Goal: Task Accomplishment & Management: Complete application form

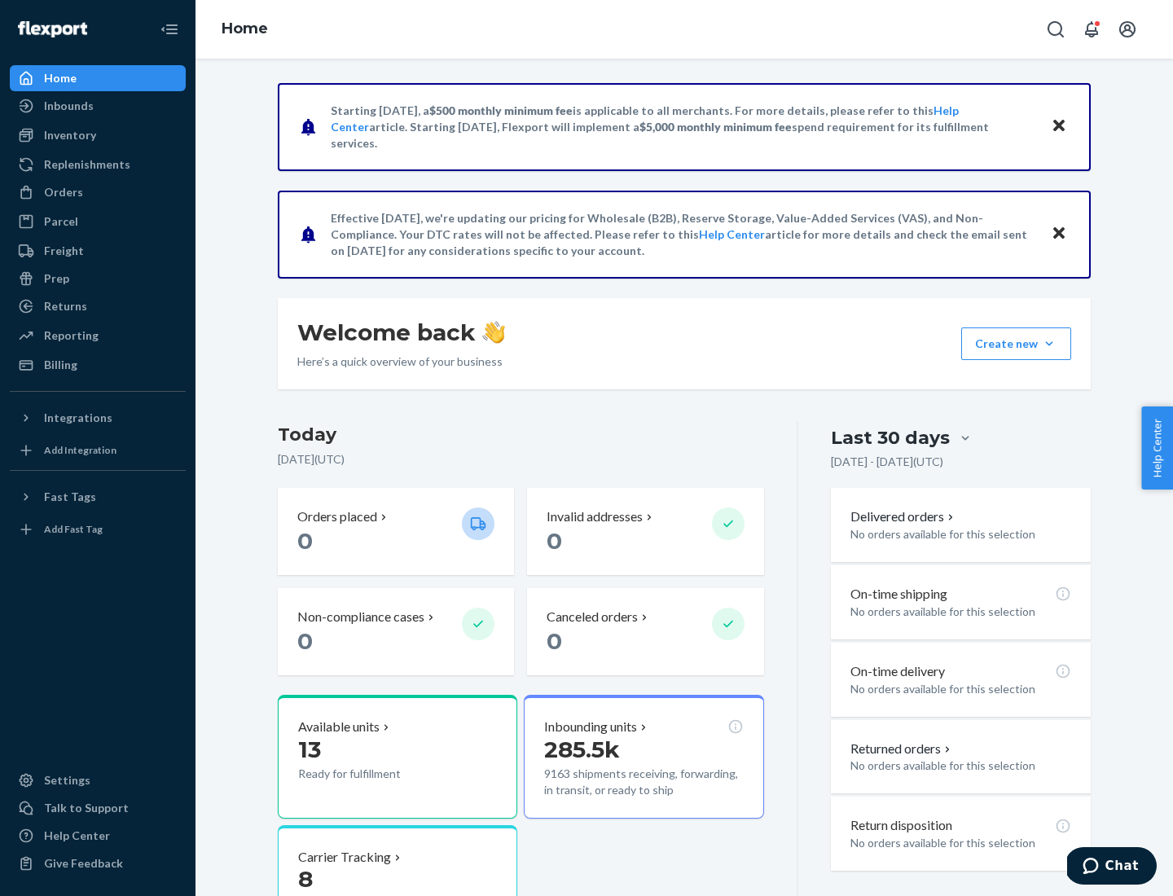
click at [1050, 344] on button "Create new Create new inbound Create new order Create new product" at bounding box center [1017, 344] width 110 height 33
click at [98, 106] on div "Inbounds" at bounding box center [97, 106] width 173 height 23
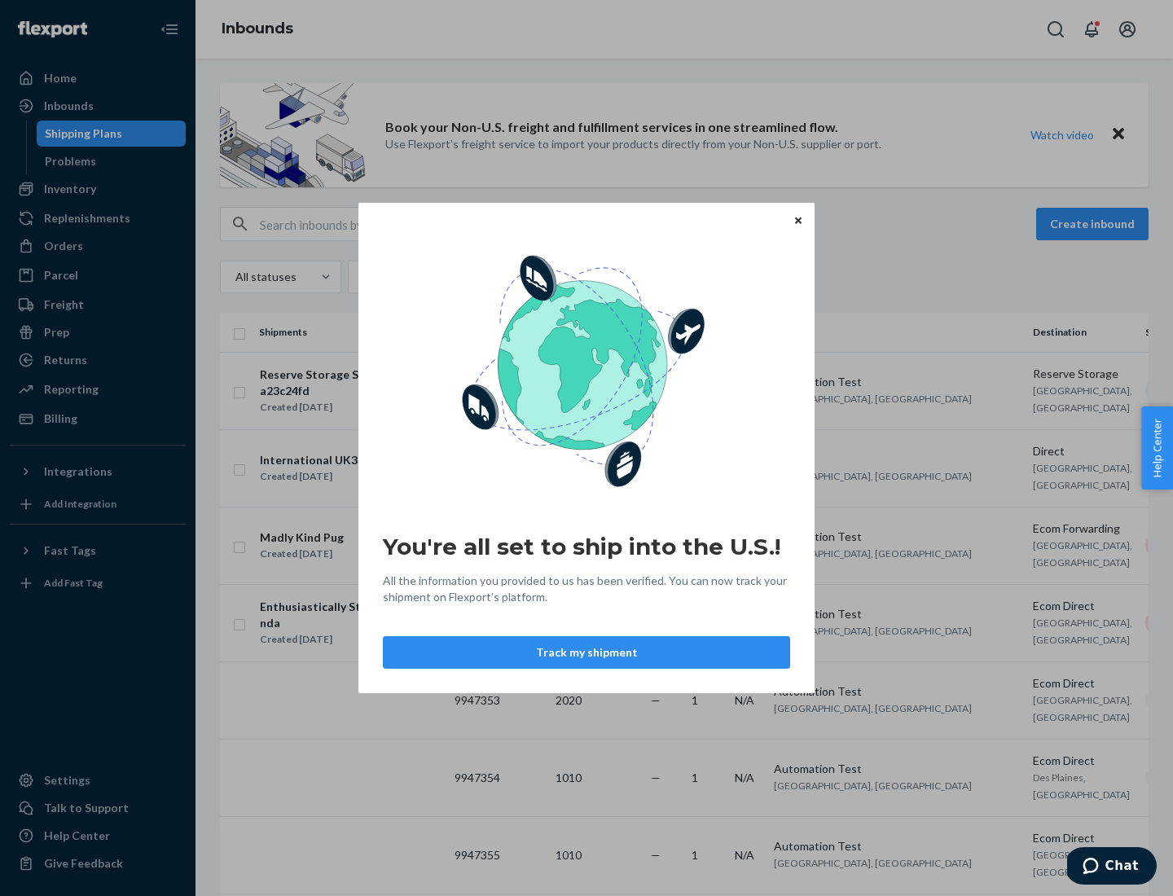
click at [587, 653] on button "Track my shipment" at bounding box center [586, 652] width 407 height 33
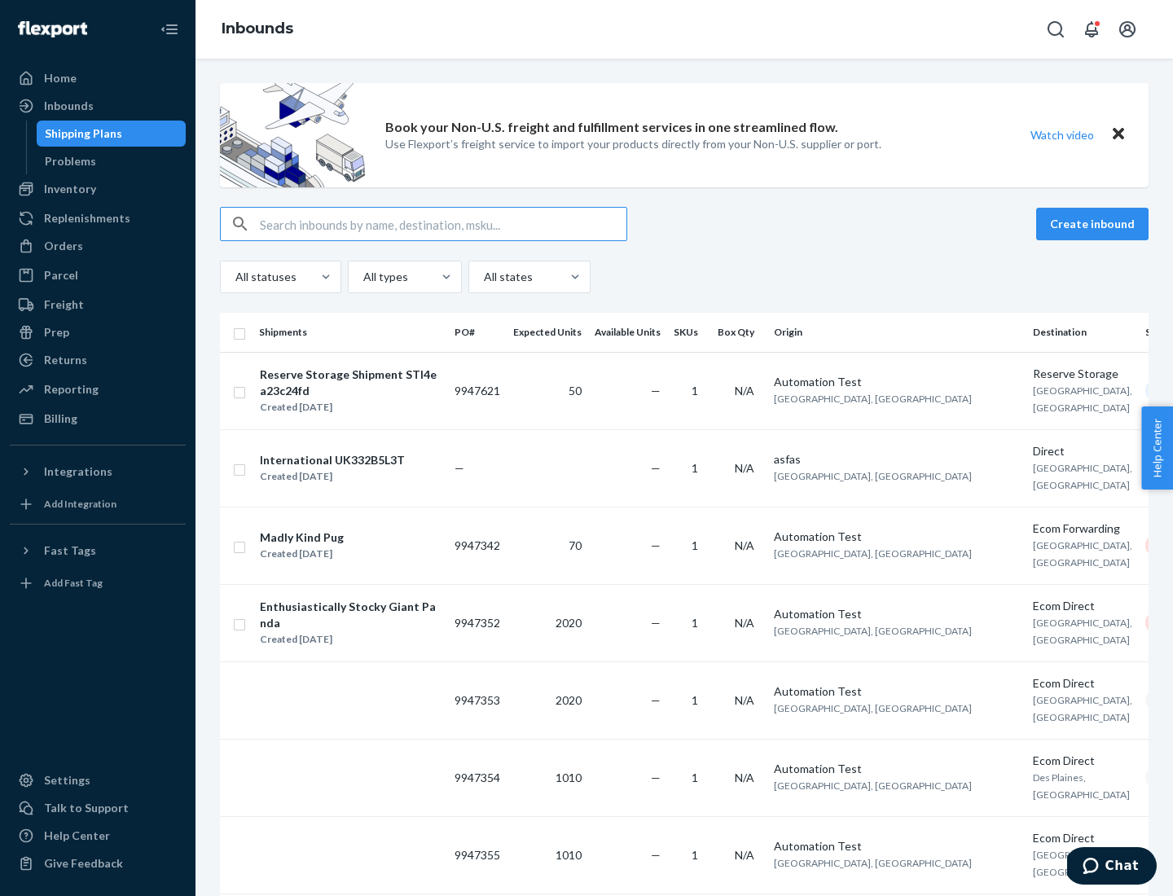
click at [1095, 224] on button "Create inbound" at bounding box center [1093, 224] width 112 height 33
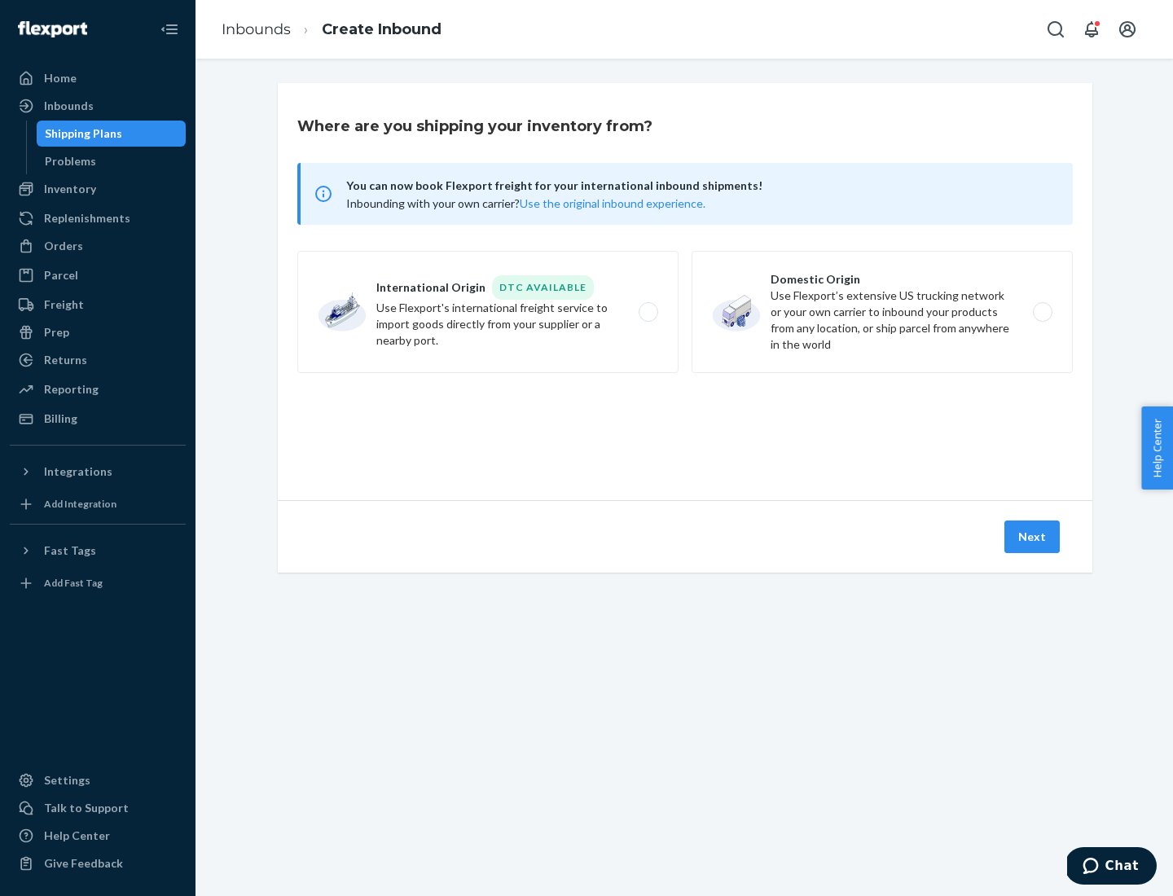
click at [488, 312] on label "International Origin DTC Available Use Flexport's international freight service…" at bounding box center [487, 312] width 381 height 122
click at [648, 312] on input "International Origin DTC Available Use Flexport's international freight service…" at bounding box center [653, 312] width 11 height 11
radio input "true"
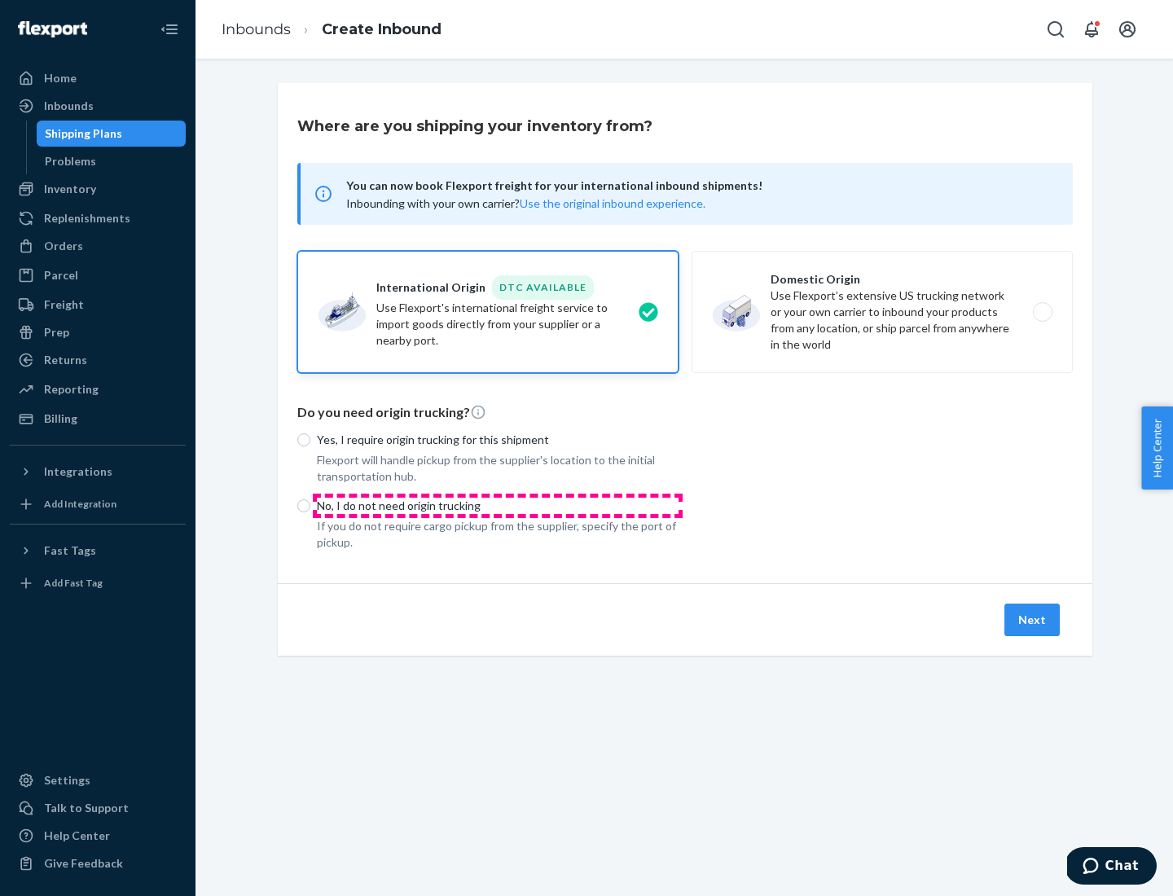
click at [498, 505] on p "No, I do not need origin trucking" at bounding box center [498, 506] width 362 height 16
click at [310, 505] on input "No, I do not need origin trucking" at bounding box center [303, 506] width 13 height 13
radio input "true"
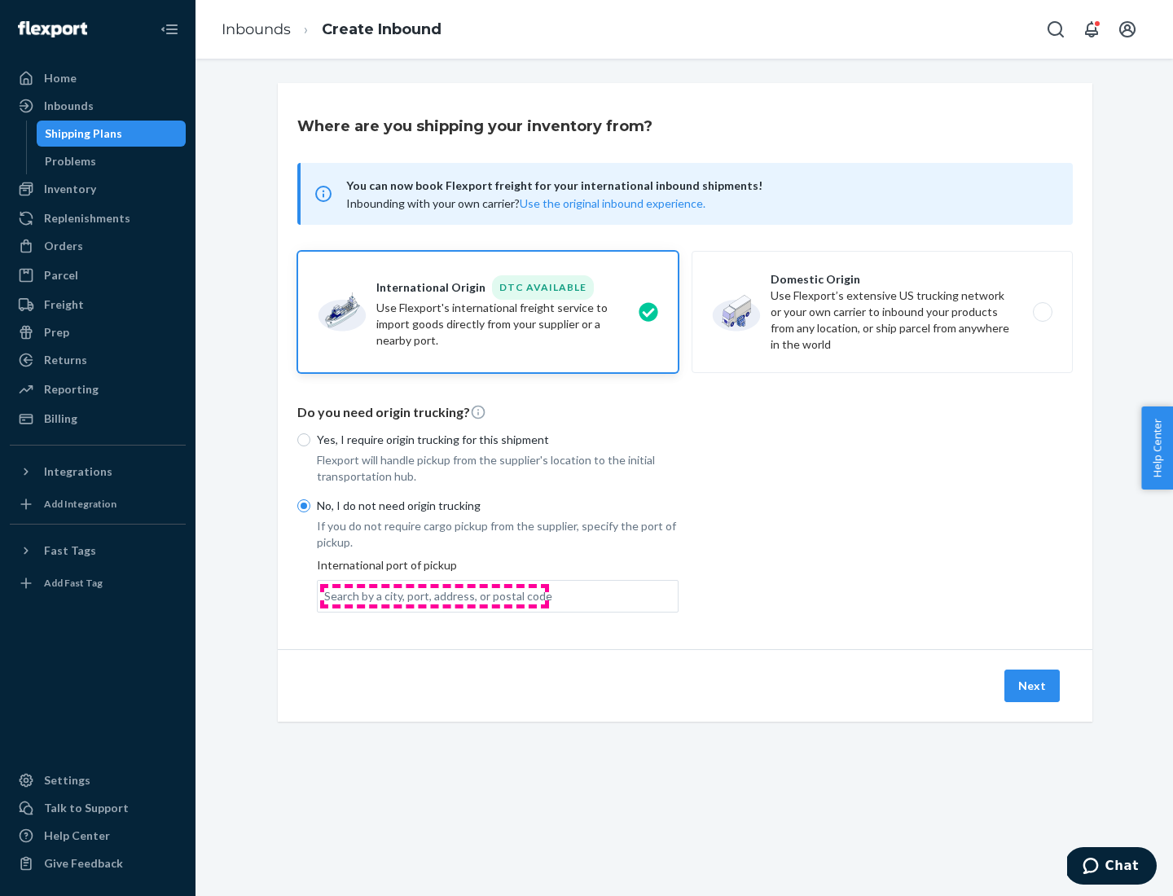
click at [434, 596] on div "Search by a city, port, address, or postal code" at bounding box center [438, 596] width 228 height 16
click at [326, 596] on input "Search by a city, port, address, or postal code" at bounding box center [325, 596] width 2 height 16
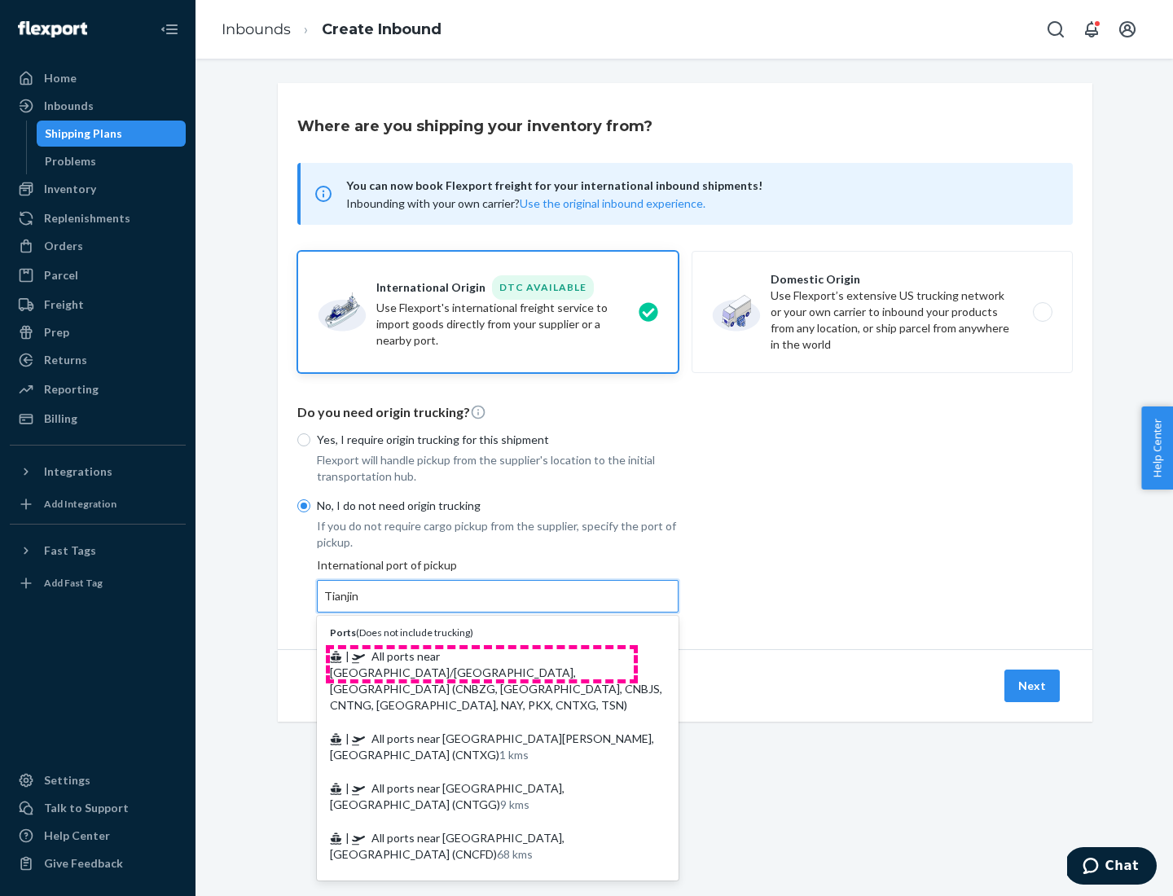
click at [482, 656] on span "| All ports near [GEOGRAPHIC_DATA]/[GEOGRAPHIC_DATA], [GEOGRAPHIC_DATA] (CNBZG,…" at bounding box center [496, 680] width 332 height 63
click at [360, 605] on input "Tianjin" at bounding box center [342, 596] width 36 height 16
type input "All ports near [GEOGRAPHIC_DATA]/[GEOGRAPHIC_DATA], [GEOGRAPHIC_DATA] (CNBZG, […"
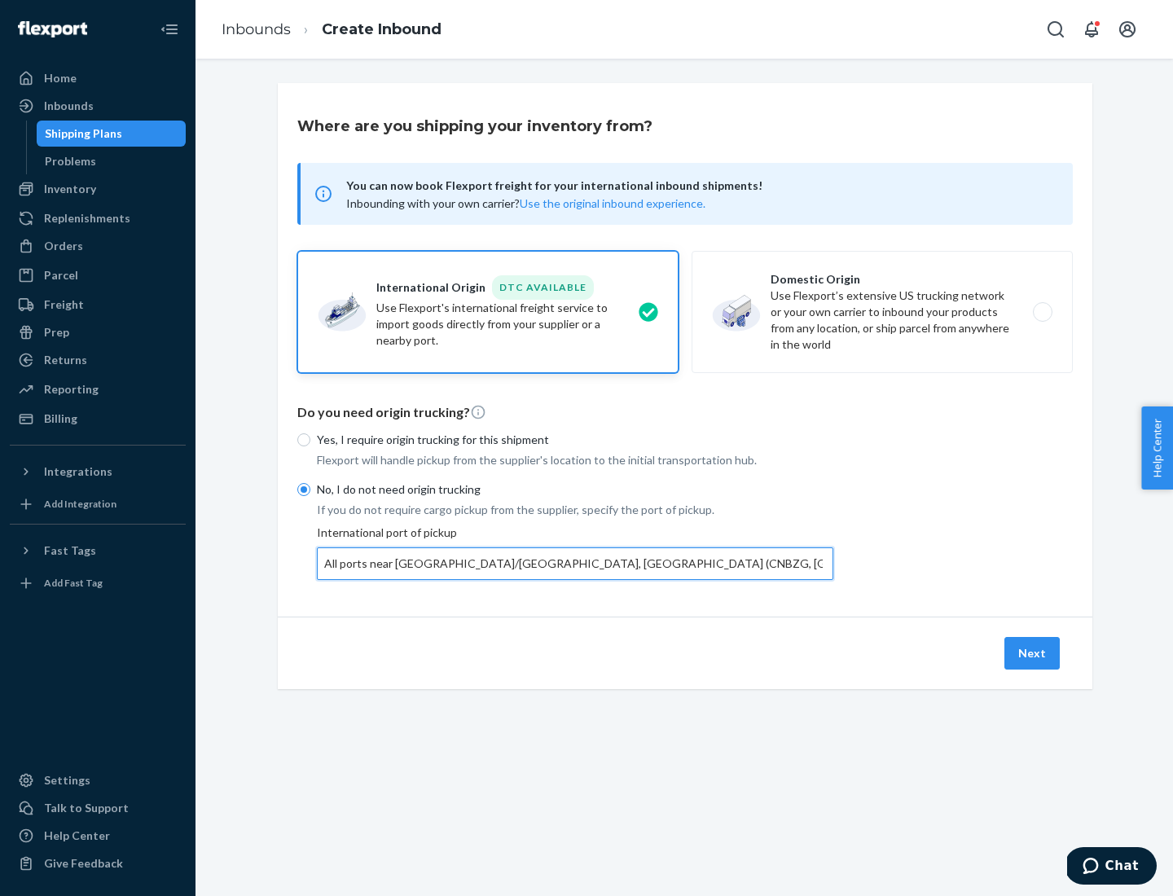
click at [1033, 653] on button "Next" at bounding box center [1032, 653] width 55 height 33
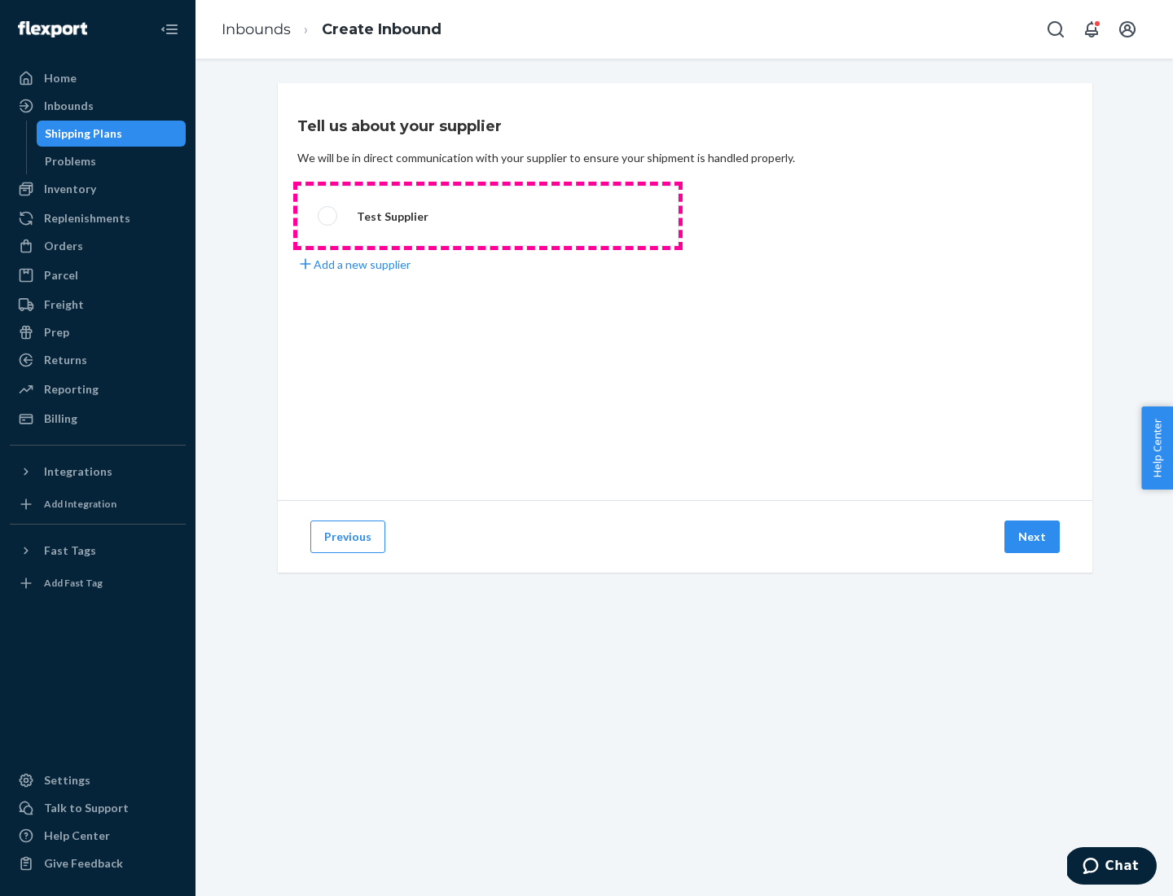
click at [488, 216] on label "Test Supplier" at bounding box center [487, 216] width 381 height 60
click at [328, 216] on input "Test Supplier" at bounding box center [323, 216] width 11 height 11
radio input "true"
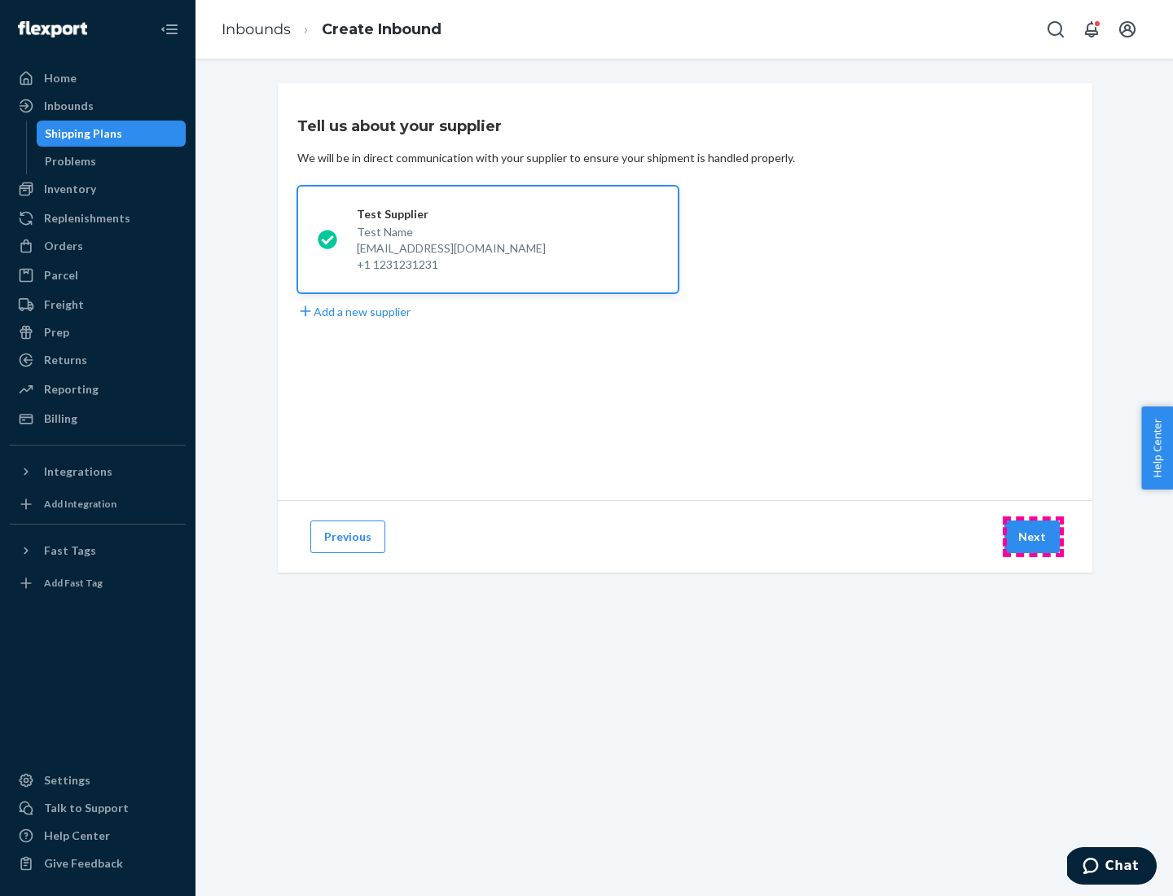
click at [1033, 537] on button "Next" at bounding box center [1032, 537] width 55 height 33
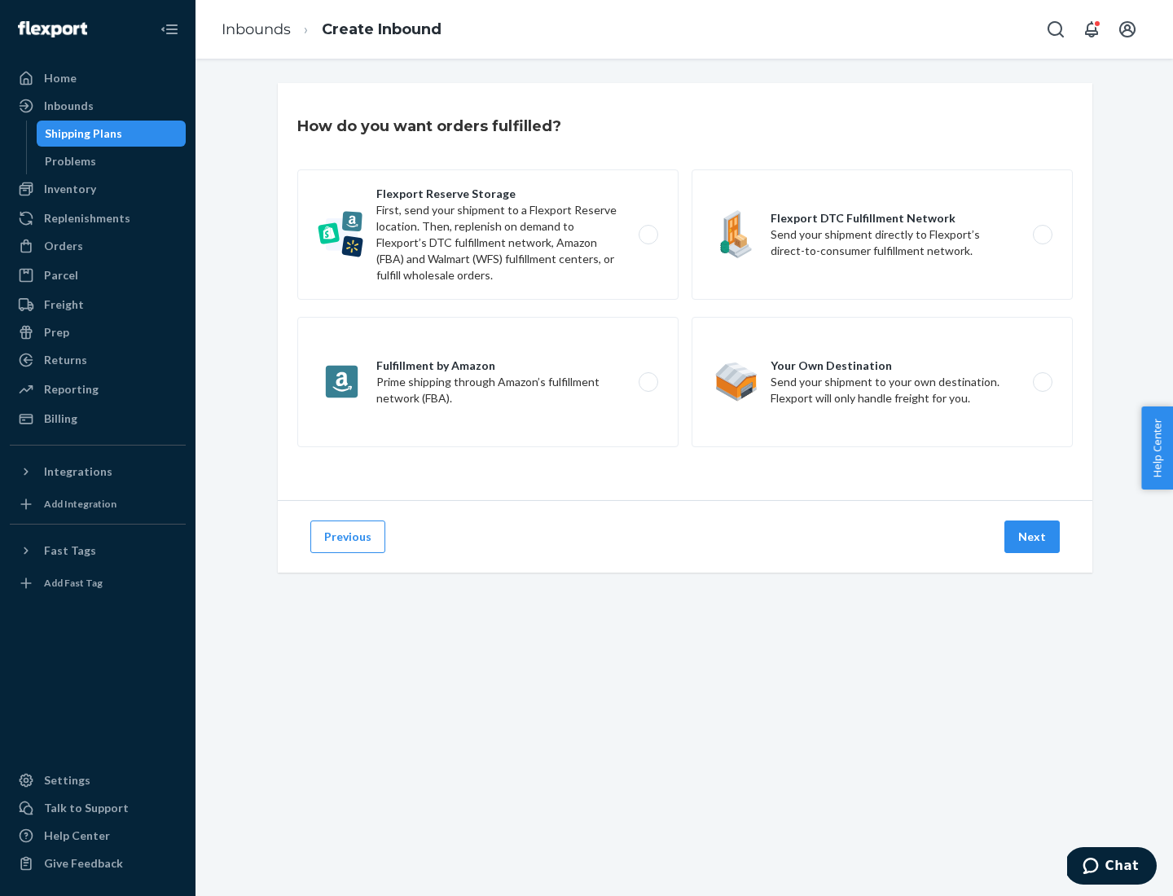
click at [488, 235] on label "Flexport Reserve Storage First, send your shipment to a Flexport Reserve locati…" at bounding box center [487, 235] width 381 height 130
click at [648, 235] on input "Flexport Reserve Storage First, send your shipment to a Flexport Reserve locati…" at bounding box center [653, 235] width 11 height 11
radio input "true"
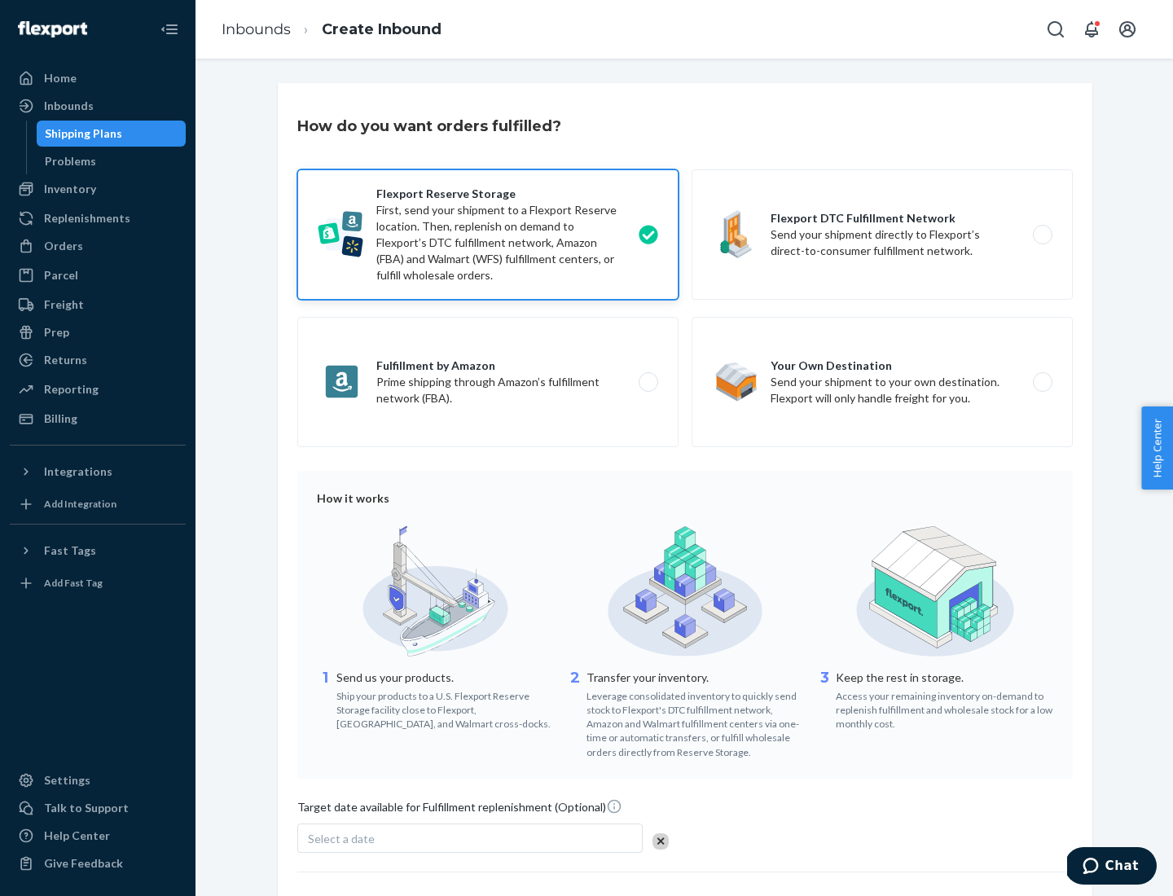
scroll to position [134, 0]
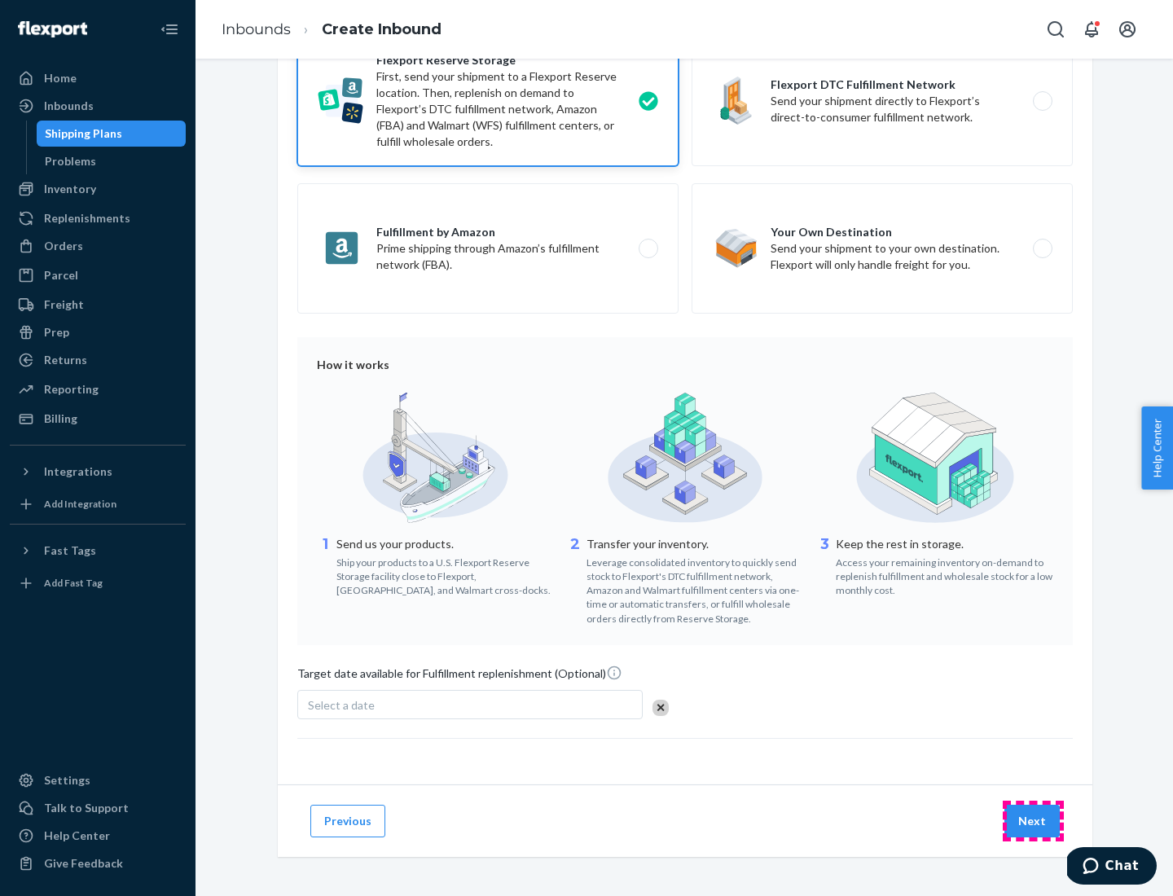
click at [1033, 821] on button "Next" at bounding box center [1032, 821] width 55 height 33
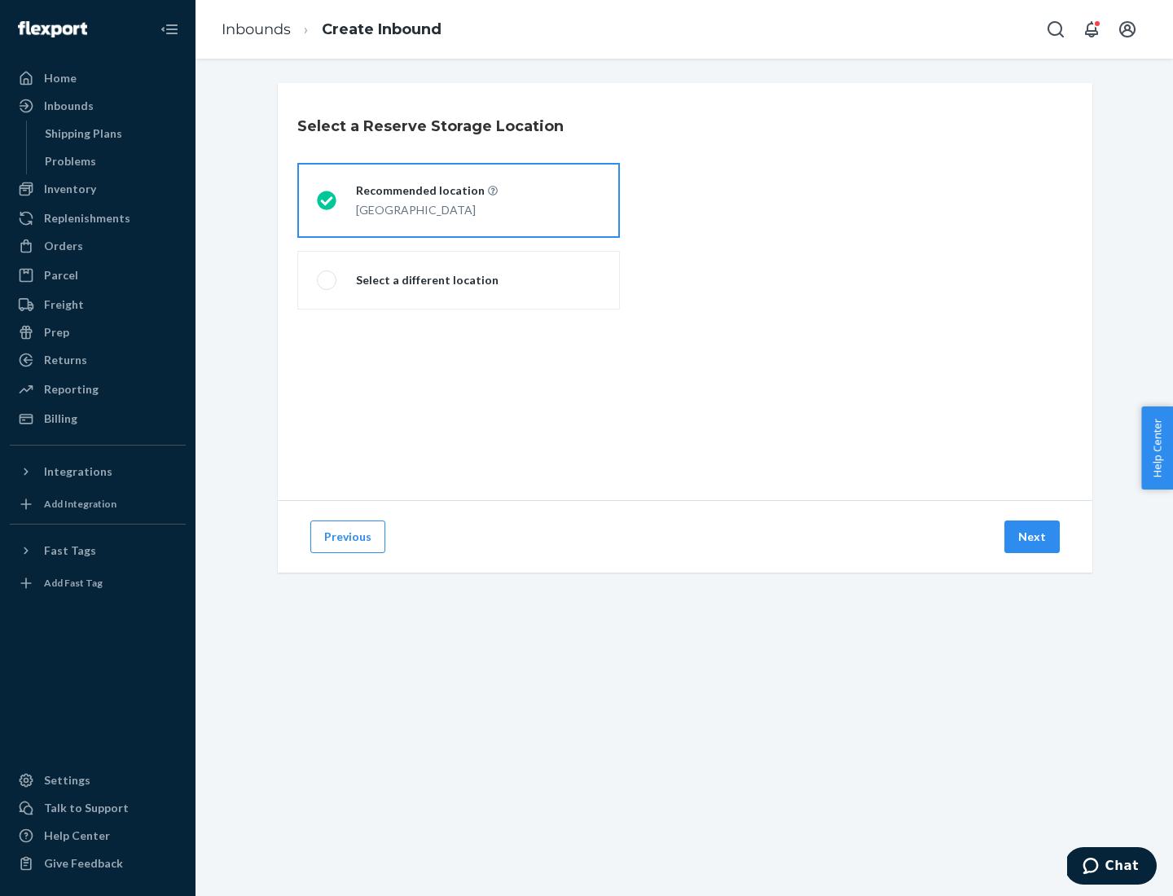
click at [459, 200] on div "[GEOGRAPHIC_DATA]" at bounding box center [427, 209] width 142 height 20
click at [328, 200] on input "Recommended location [GEOGRAPHIC_DATA]" at bounding box center [322, 201] width 11 height 11
click at [1033, 537] on button "Next" at bounding box center [1032, 537] width 55 height 33
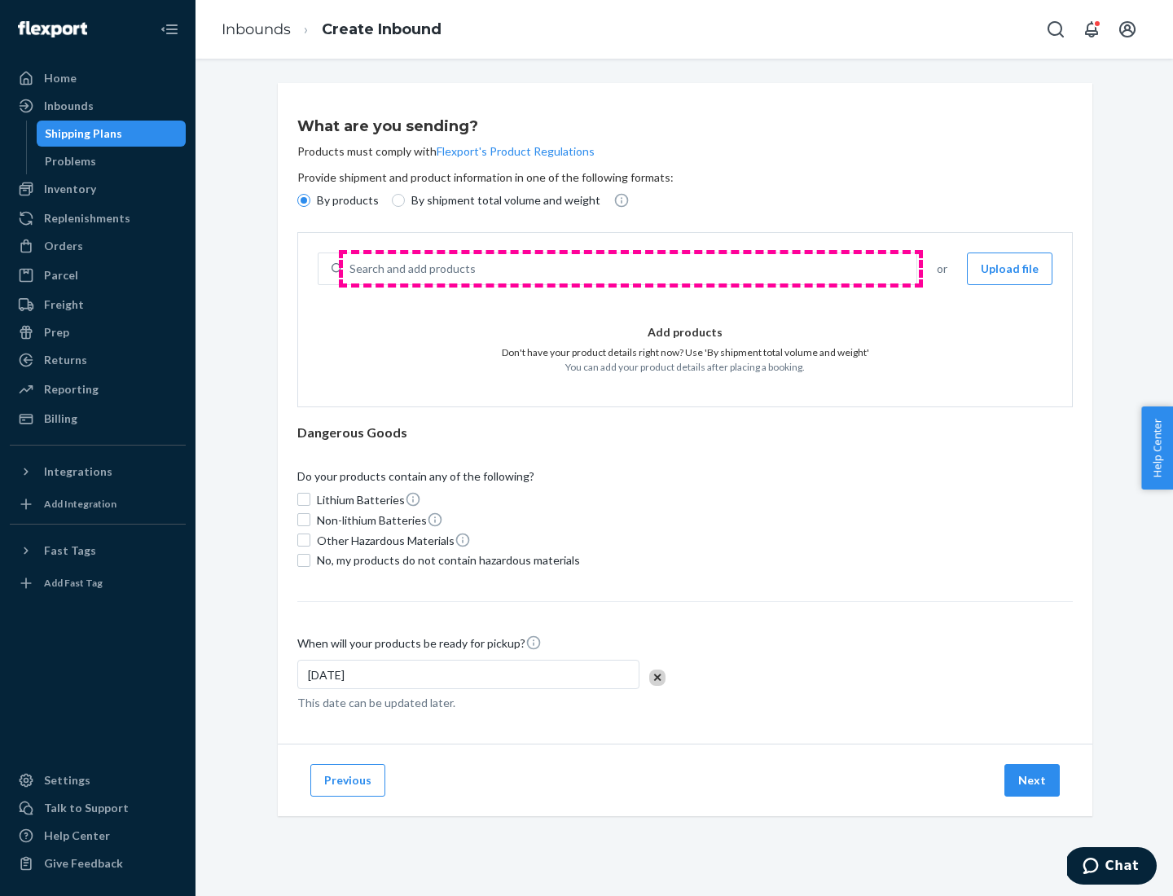
click at [631, 269] on div "Search and add products" at bounding box center [630, 268] width 574 height 29
click at [351, 269] on input "Search and add products" at bounding box center [351, 269] width 2 height 16
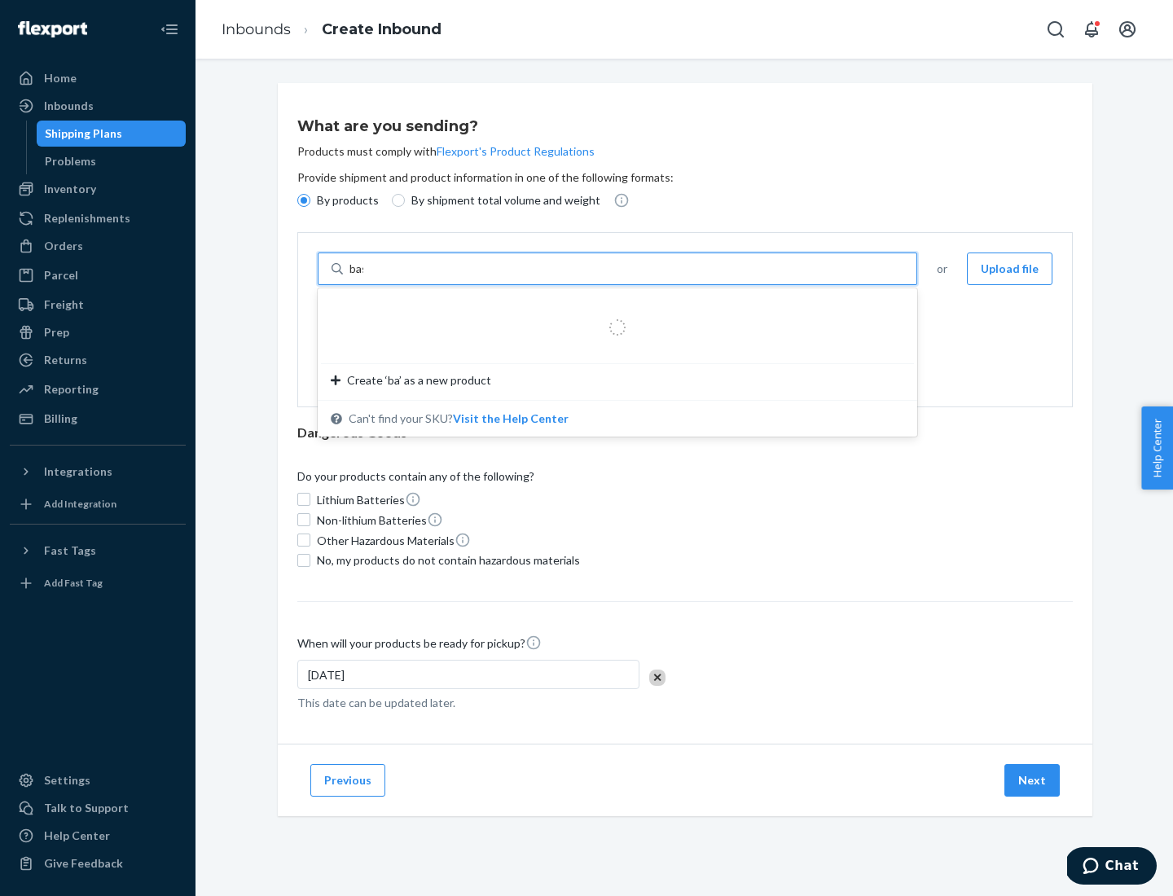
type input "basic"
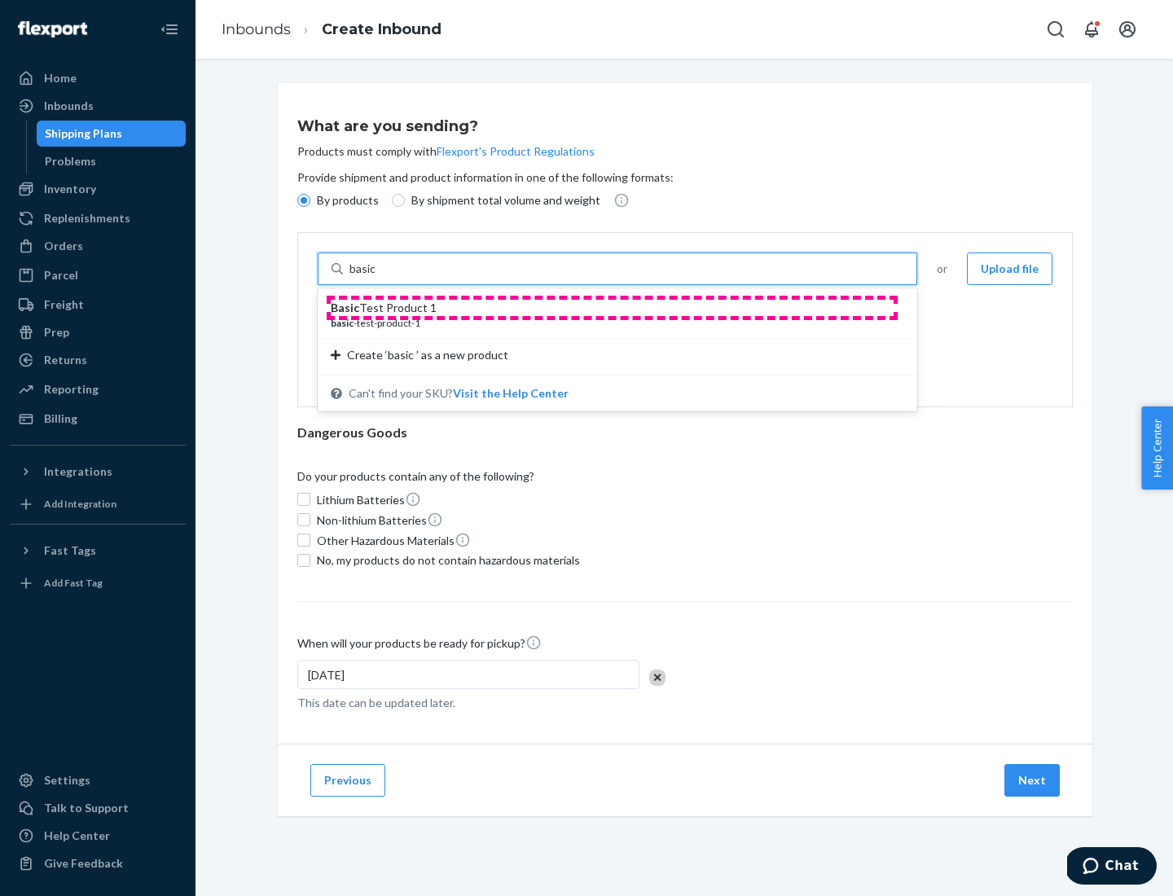
click at [612, 308] on div "Basic Test Product 1" at bounding box center [611, 308] width 561 height 16
click at [379, 277] on input "basic" at bounding box center [364, 269] width 29 height 16
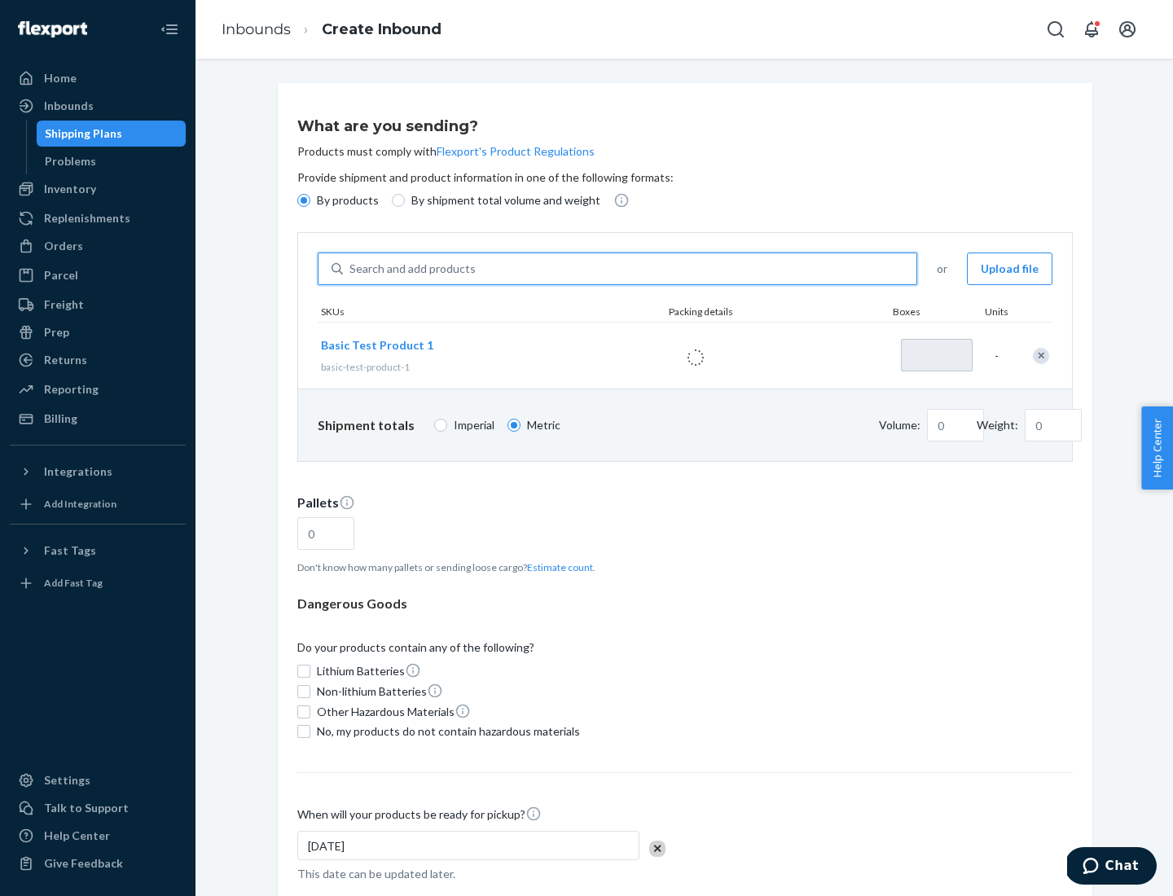
type input "1"
type input "1.09"
type input "3.27"
type input "3"
type input "0.01"
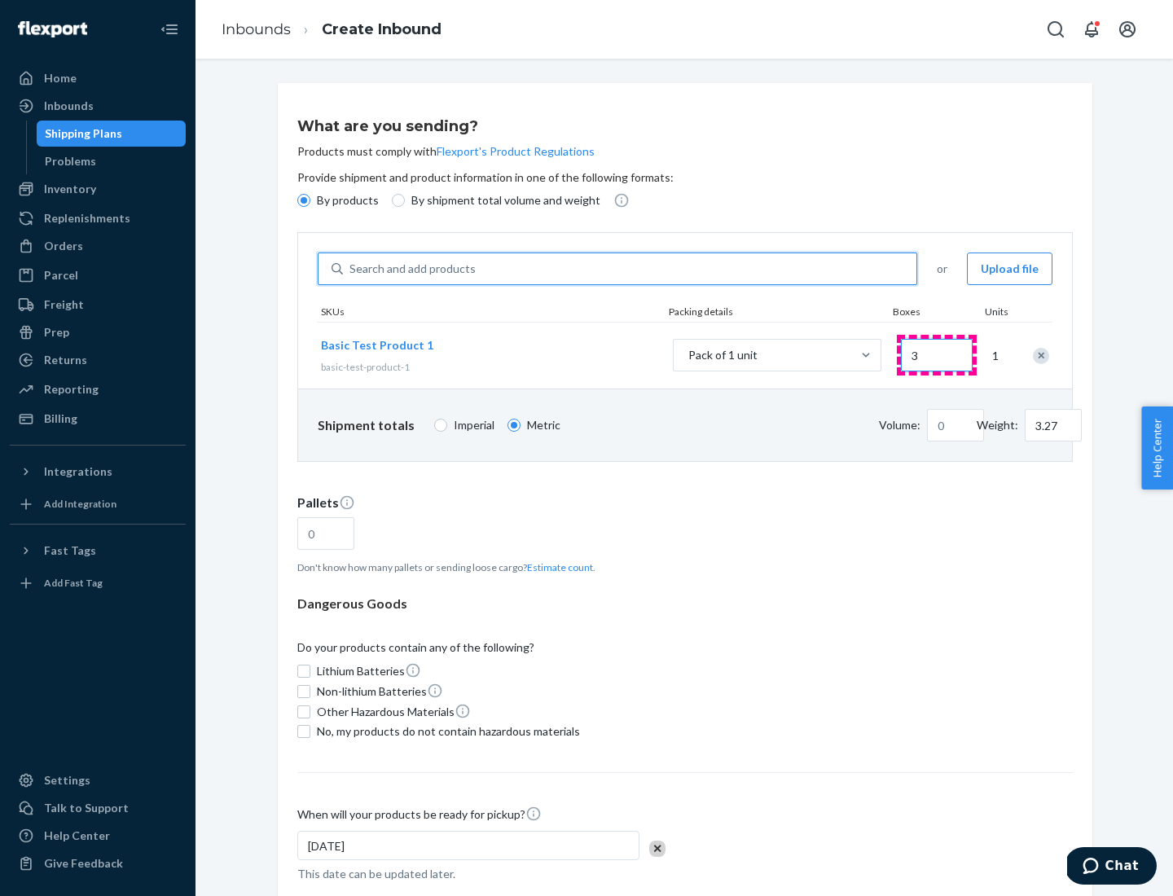
type input "32.66"
type input "30"
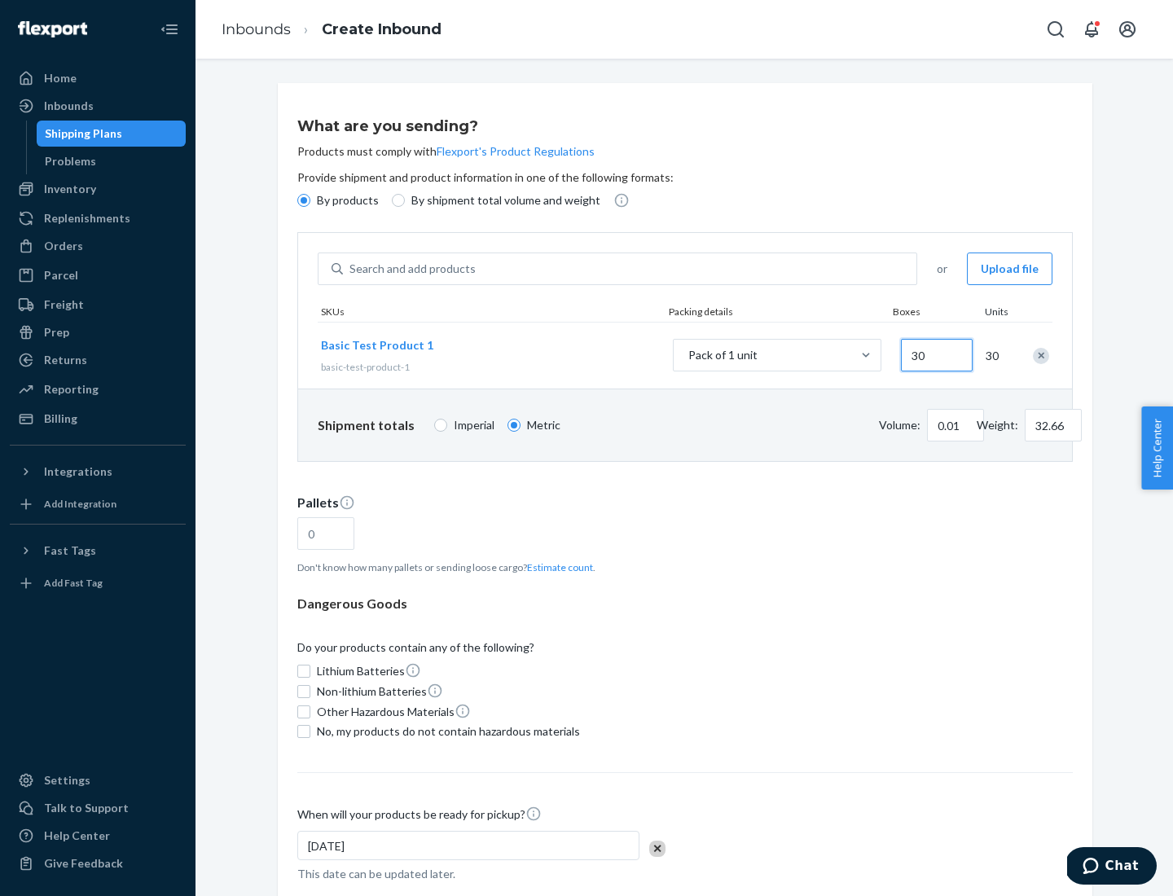
type input "0.07"
type input "326.59"
type input "300"
type input "0.68"
type input "3265.86"
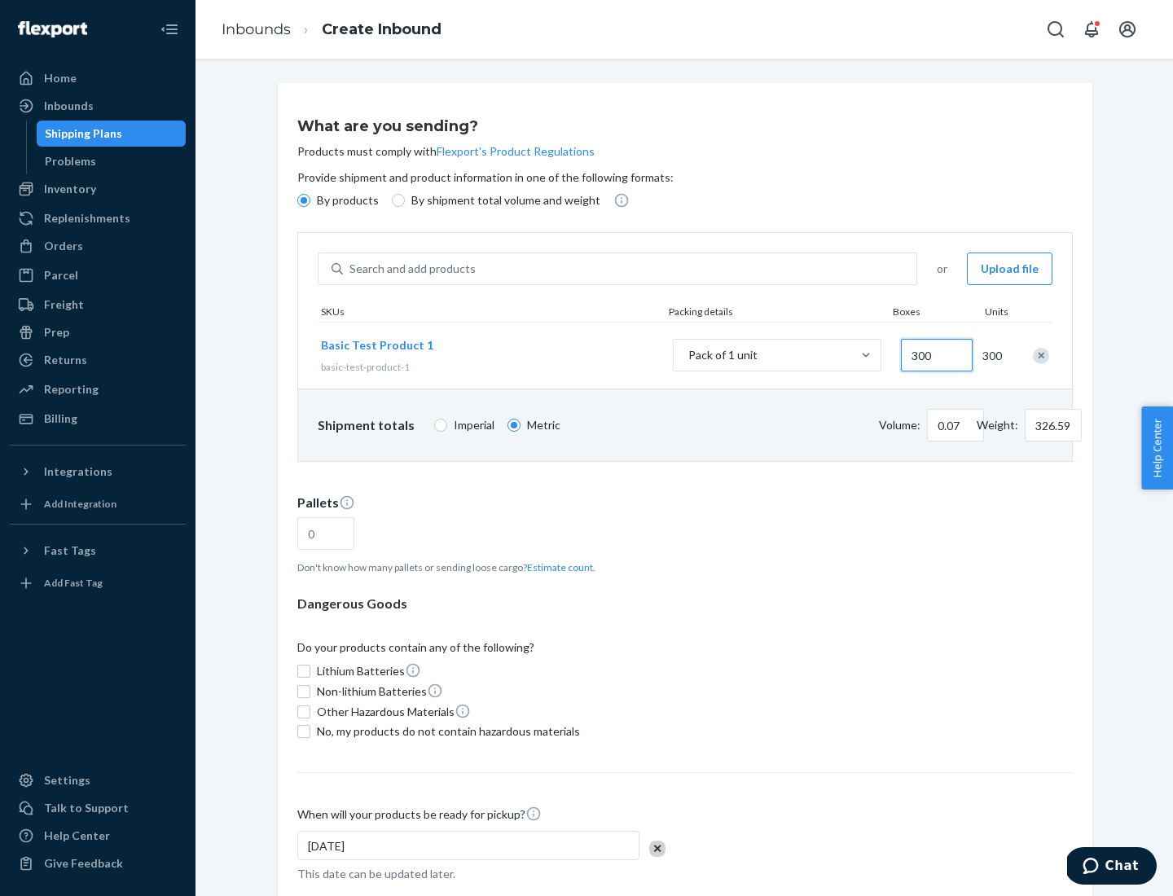
type input "3000"
type input "1.09"
type input "1"
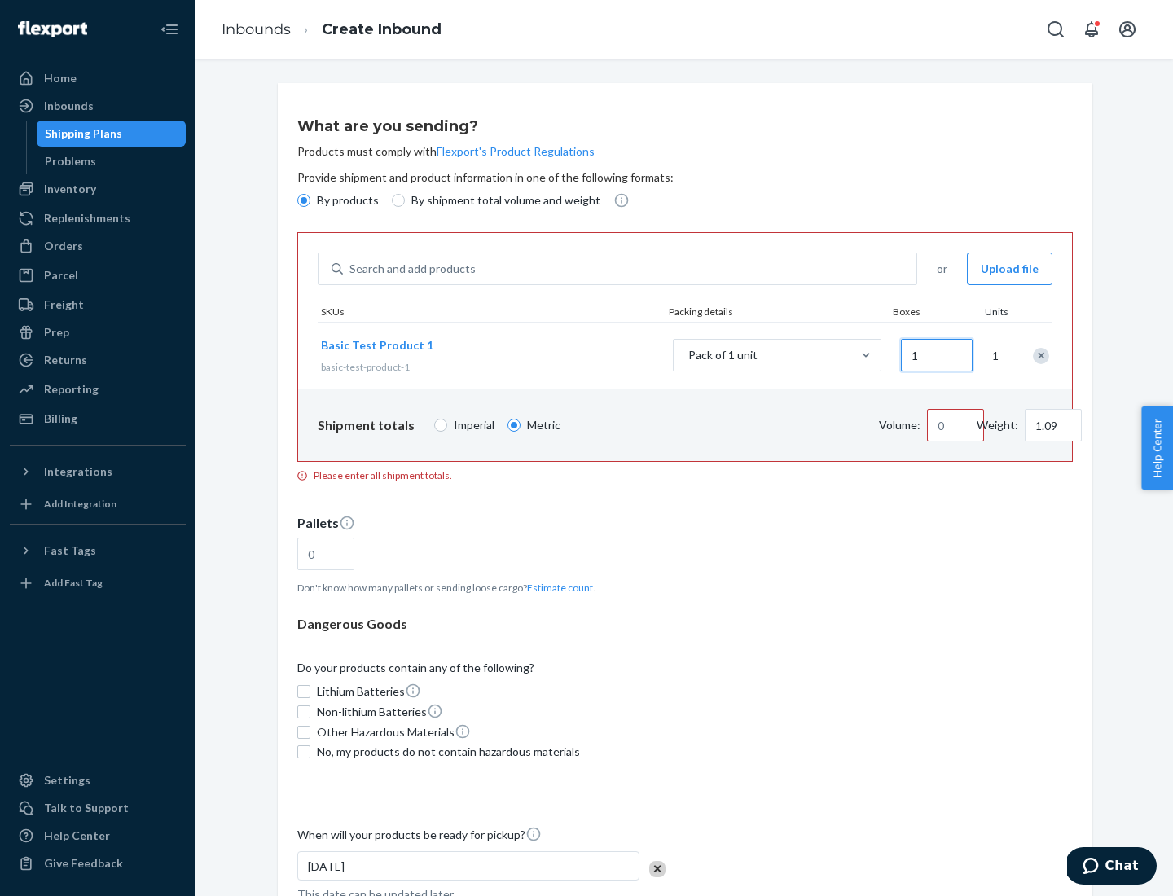
type input "10.89"
type input "10"
type input "0.02"
type input "108.86"
type input "100"
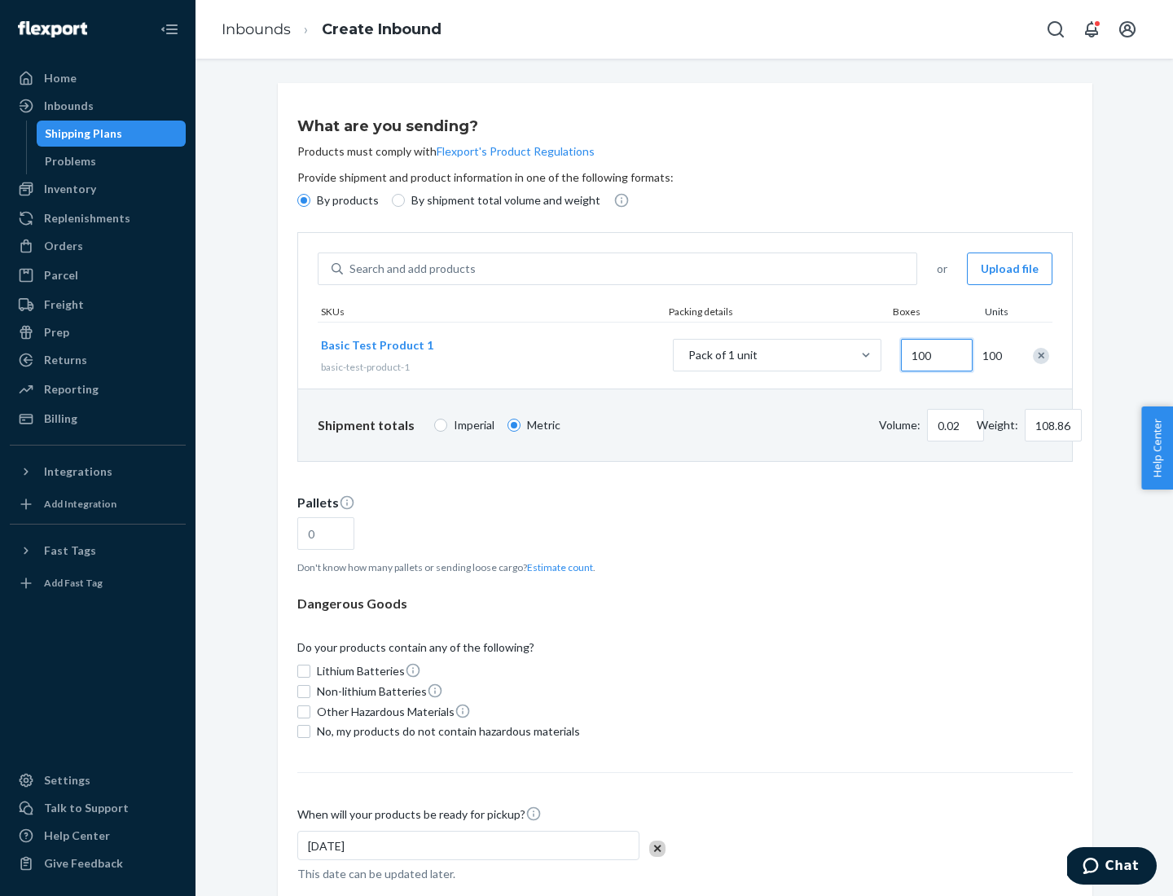
type input "0.23"
type input "1088.62"
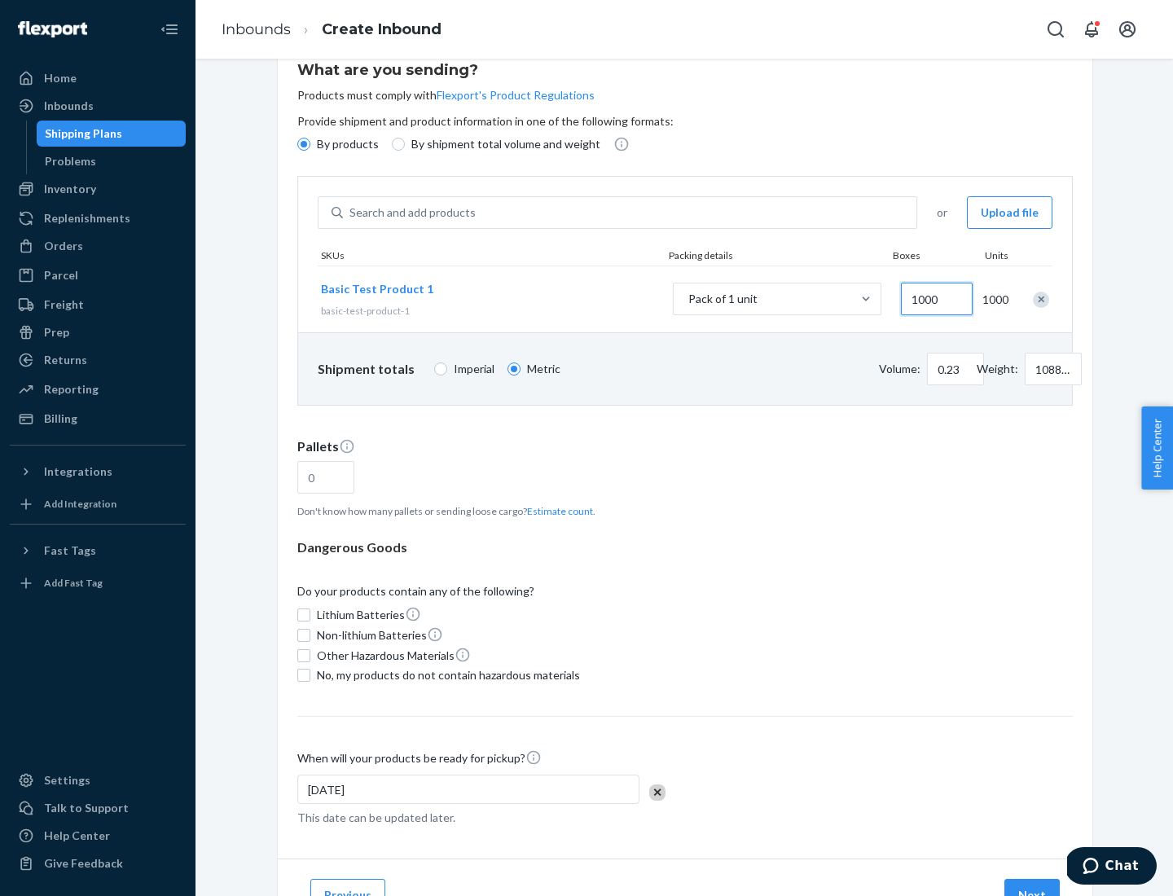
type input "1000"
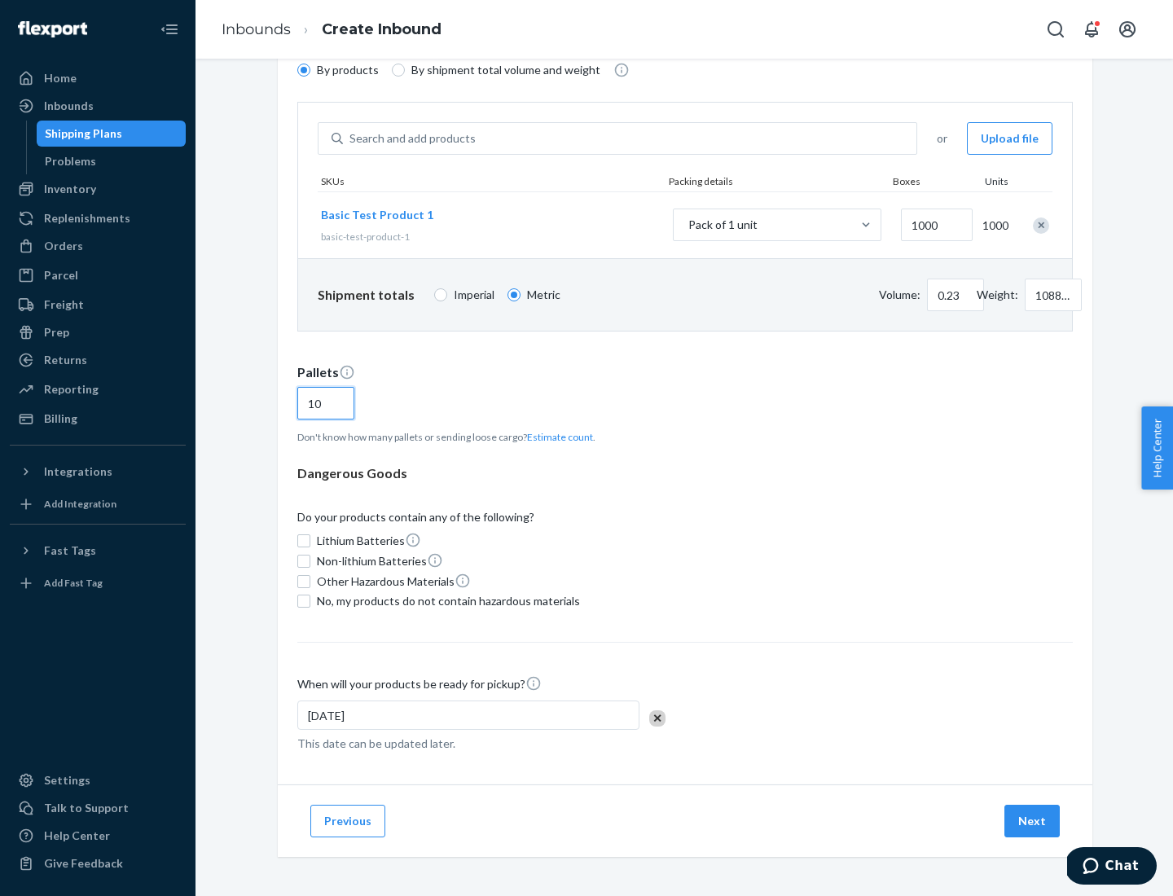
type input "10"
click at [446, 601] on span "No, my products do not contain hazardous materials" at bounding box center [448, 601] width 263 height 16
click at [310, 601] on input "No, my products do not contain hazardous materials" at bounding box center [303, 601] width 13 height 13
checkbox input "true"
click at [1033, 821] on button "Next" at bounding box center [1032, 821] width 55 height 33
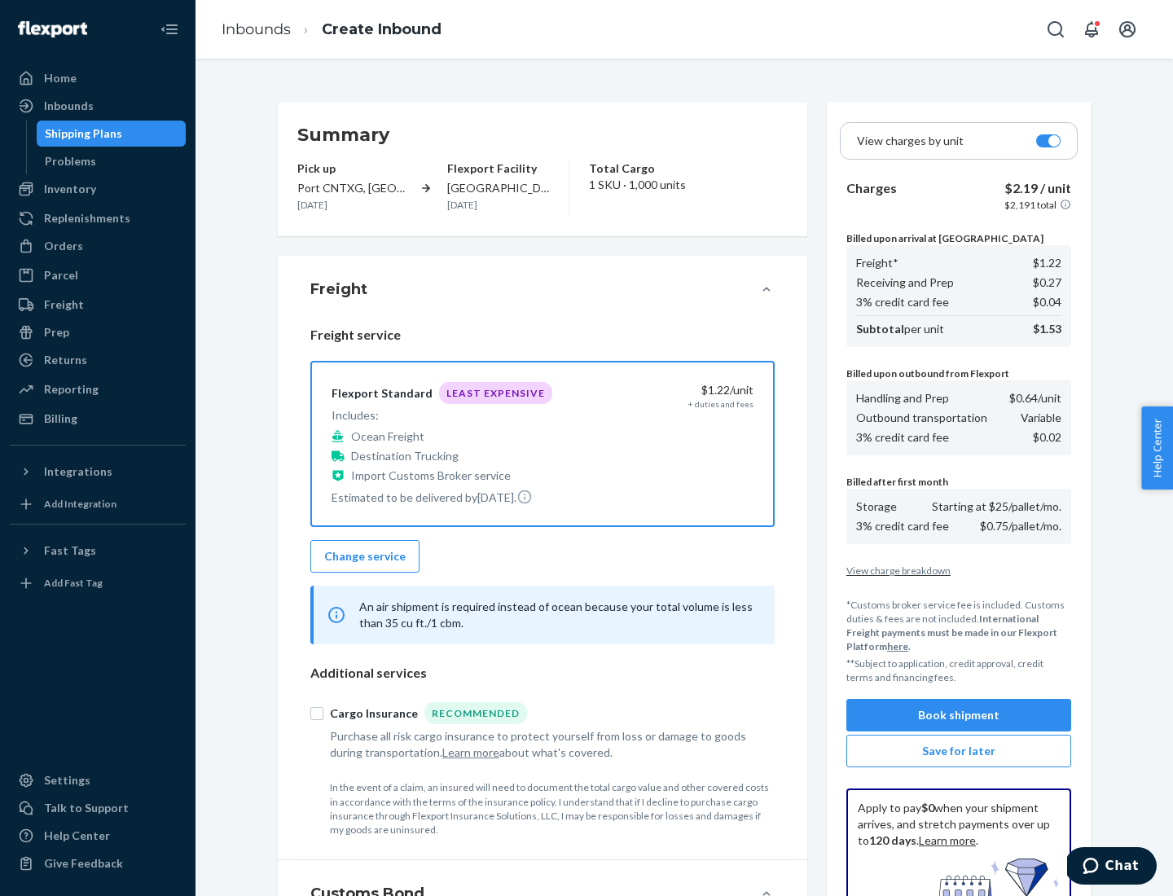
scroll to position [238, 0]
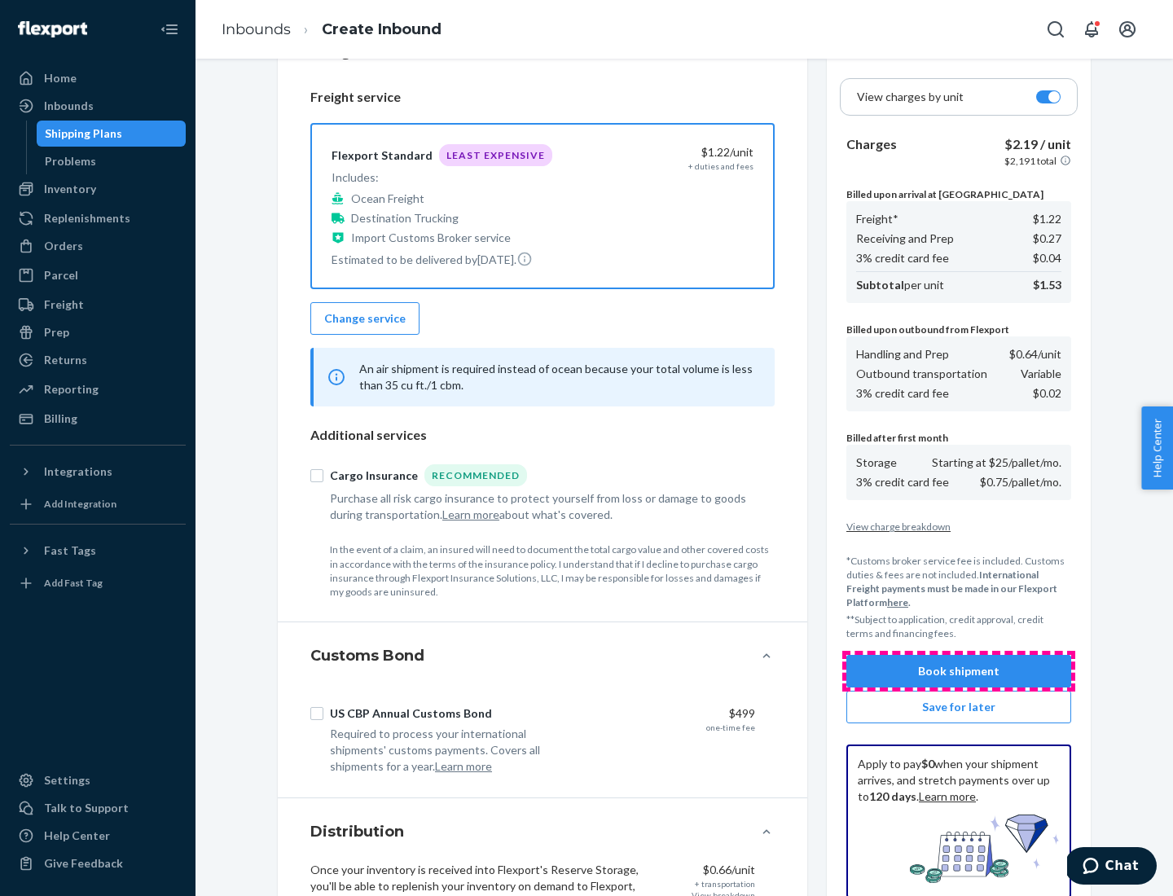
click at [959, 671] on button "Book shipment" at bounding box center [959, 671] width 225 height 33
